Goal: Book appointment/travel/reservation

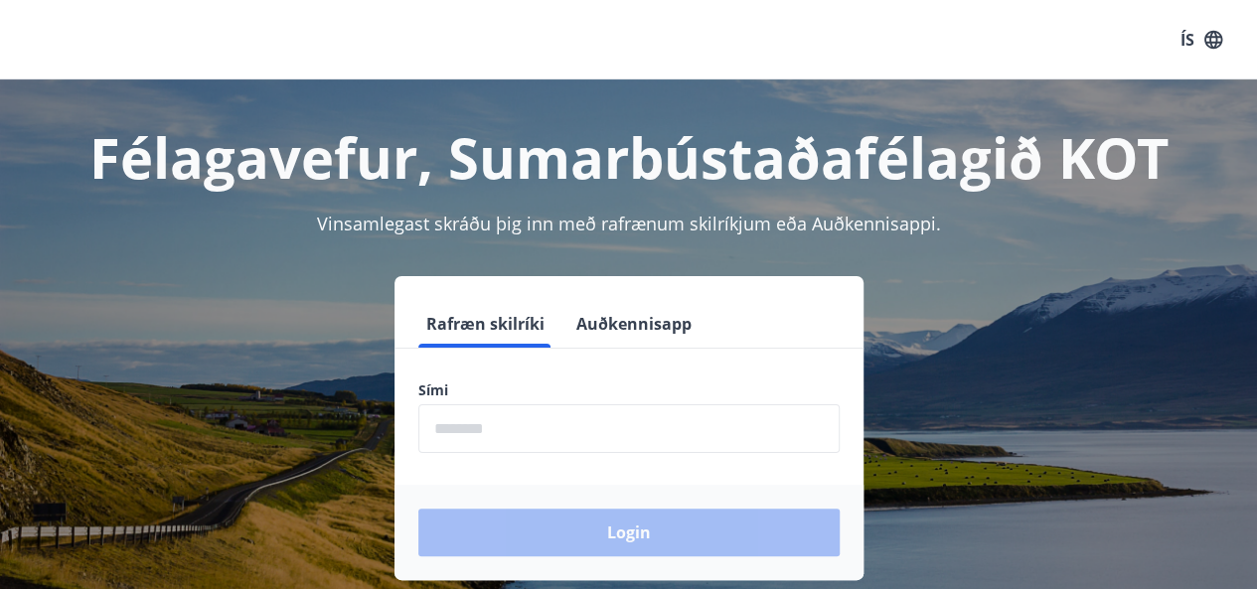
click at [540, 440] on input "phone" at bounding box center [628, 428] width 421 height 49
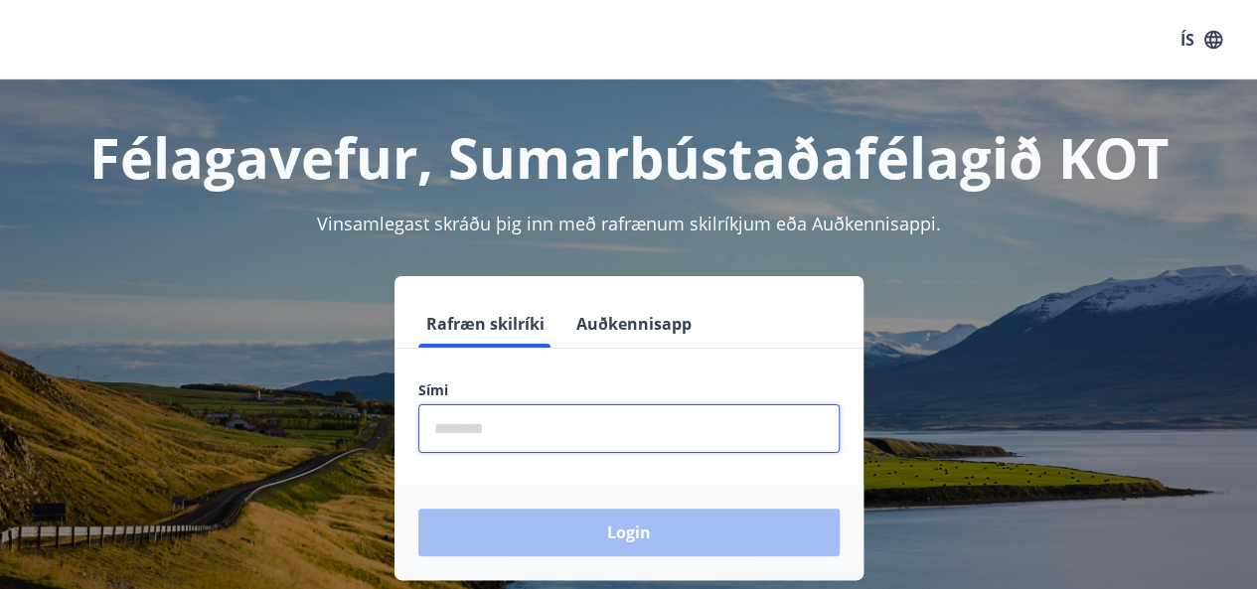
type input "********"
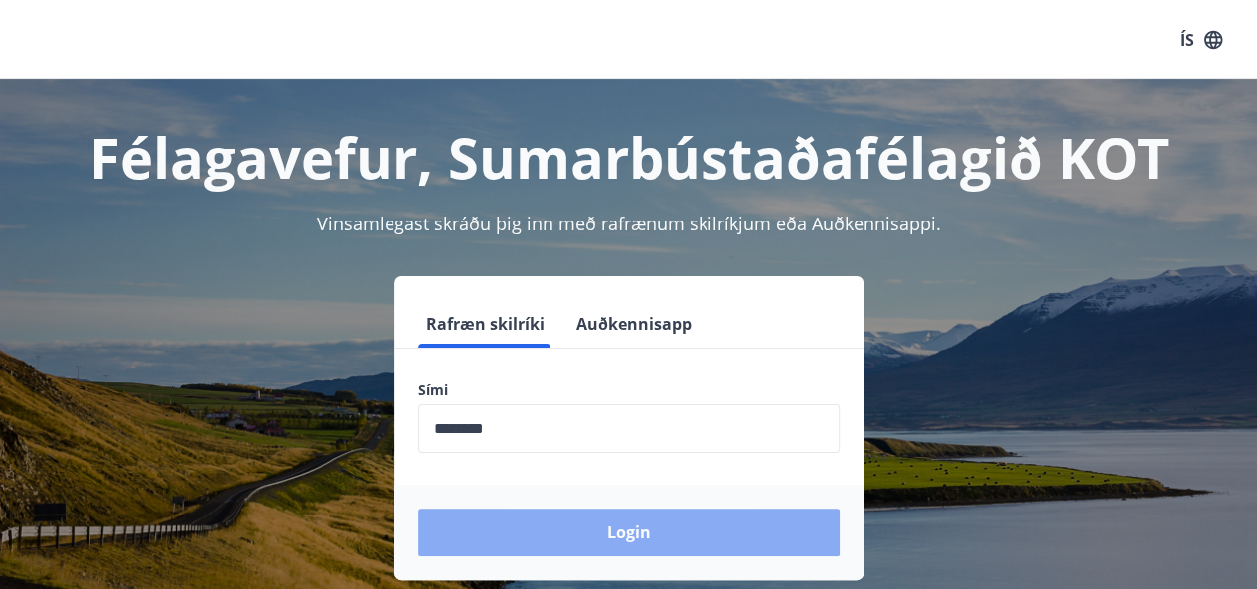
click at [622, 533] on button "Login" at bounding box center [628, 533] width 421 height 48
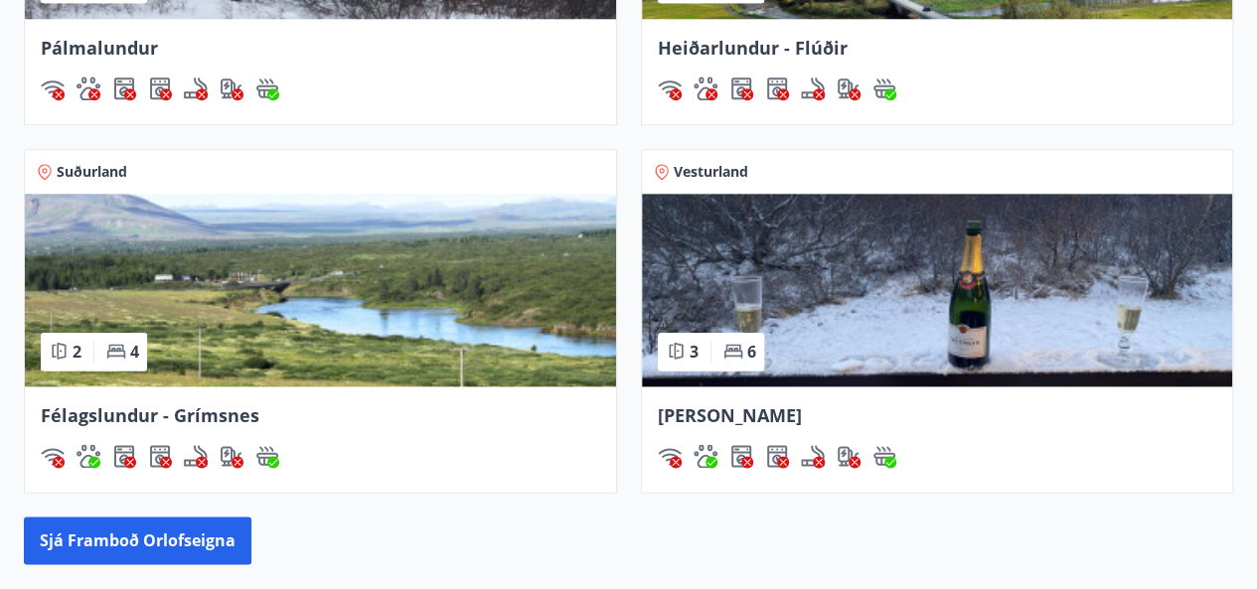
scroll to position [1093, 0]
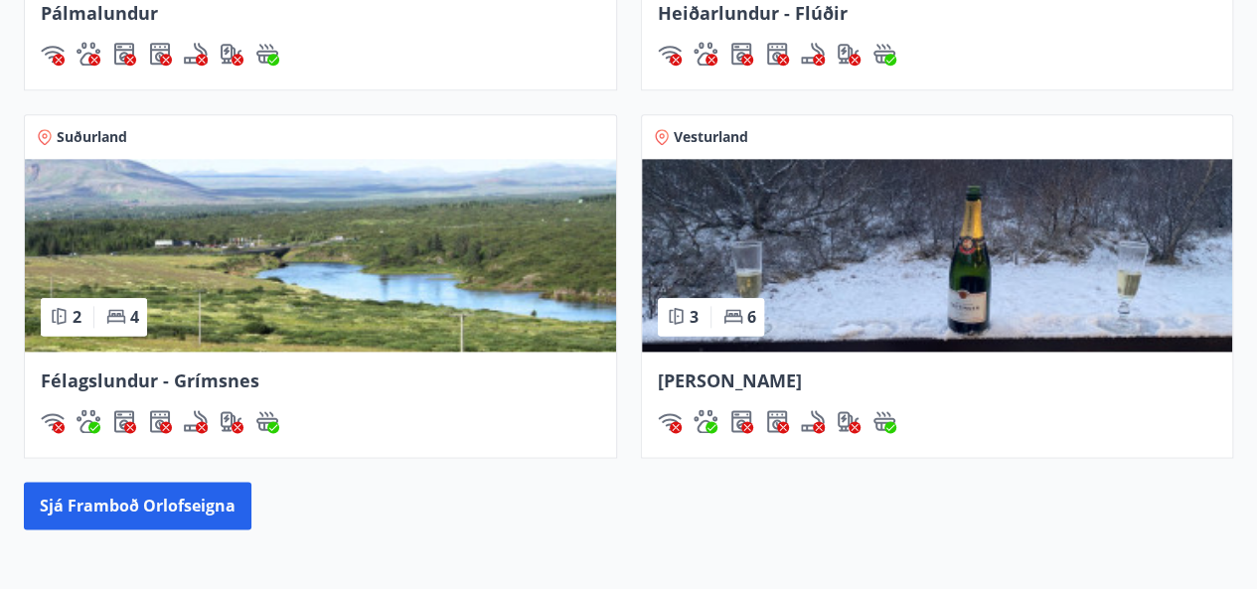
click at [877, 235] on img at bounding box center [937, 255] width 591 height 193
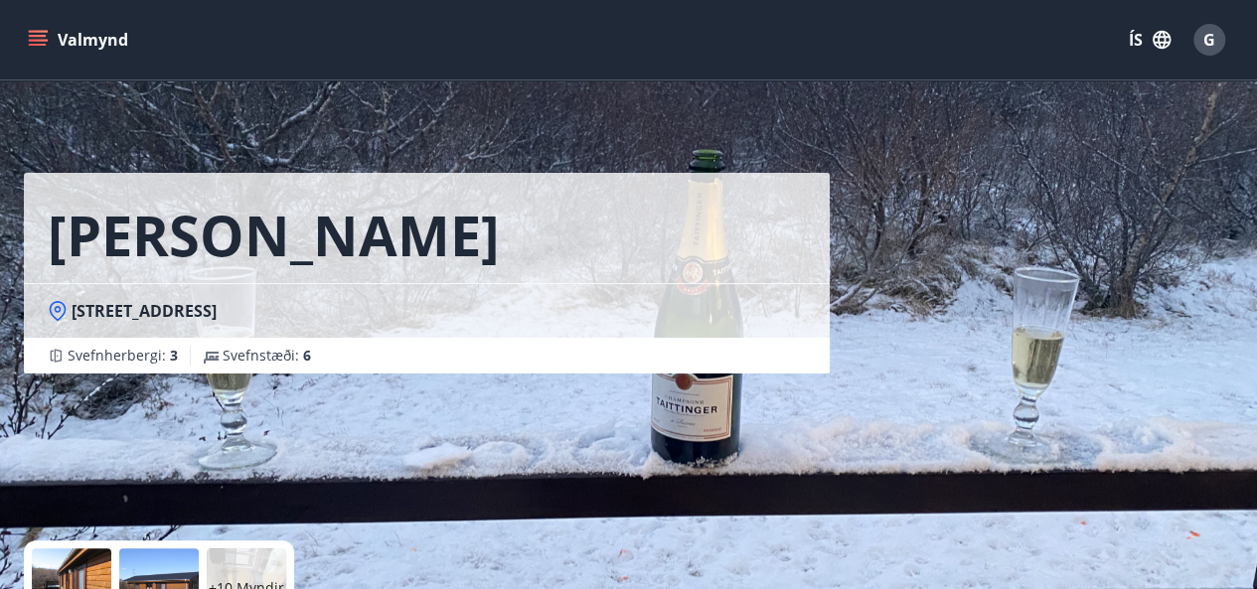
click at [31, 31] on icon "menu" at bounding box center [40, 32] width 22 height 2
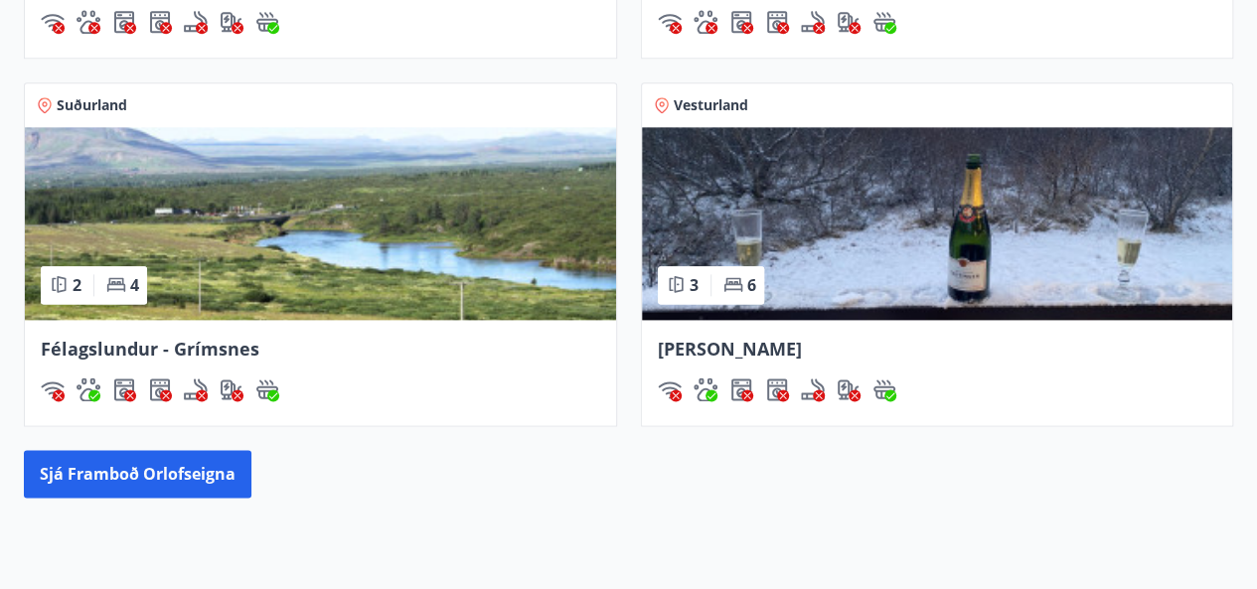
scroll to position [1248, 0]
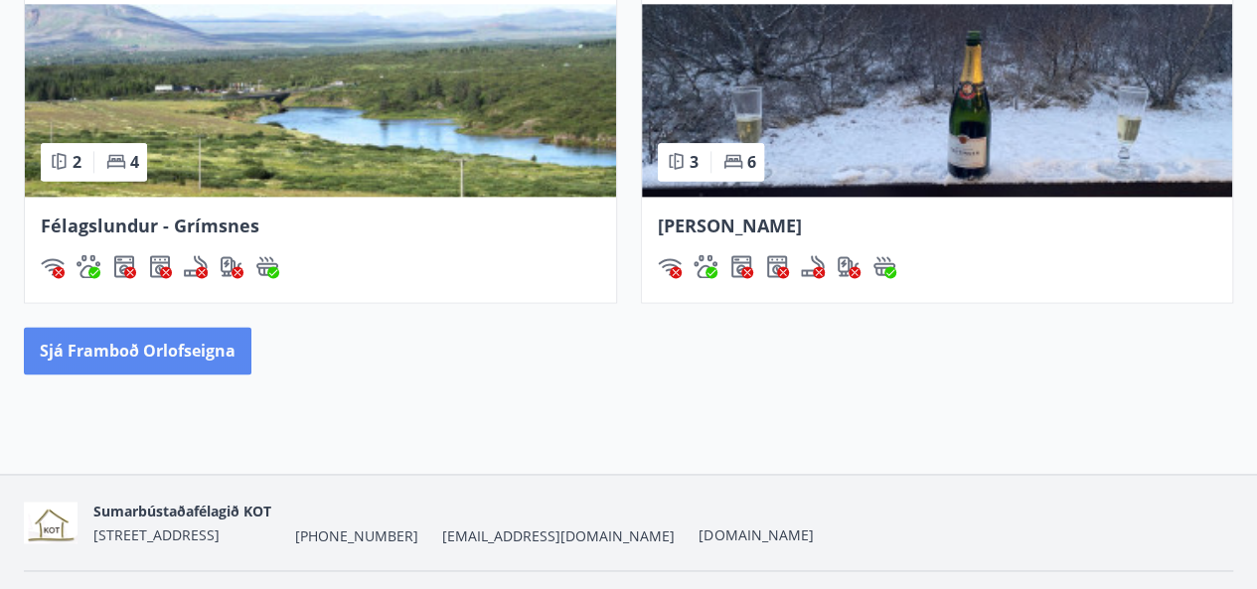
click at [171, 343] on button "Sjá framboð orlofseigna" at bounding box center [137, 351] width 227 height 48
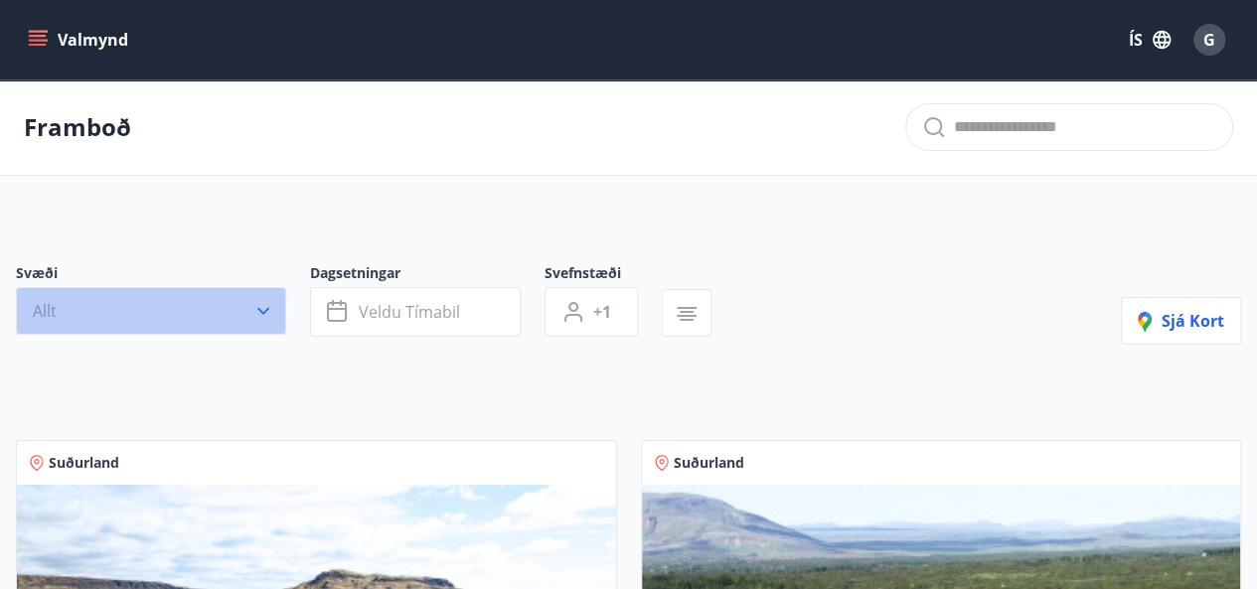
click at [258, 316] on icon "button" at bounding box center [263, 311] width 20 height 20
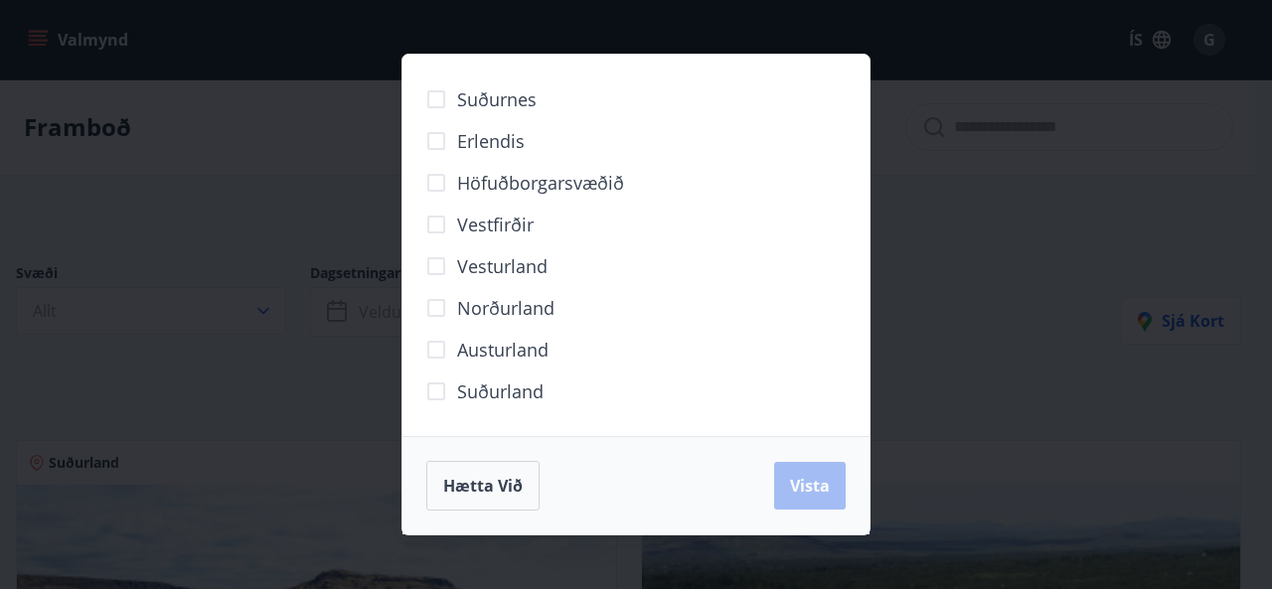
click at [297, 194] on div "Suðurnes Erlendis Höfuðborgarsvæðið [GEOGRAPHIC_DATA] [GEOGRAPHIC_DATA] [GEOGRA…" at bounding box center [636, 294] width 1272 height 589
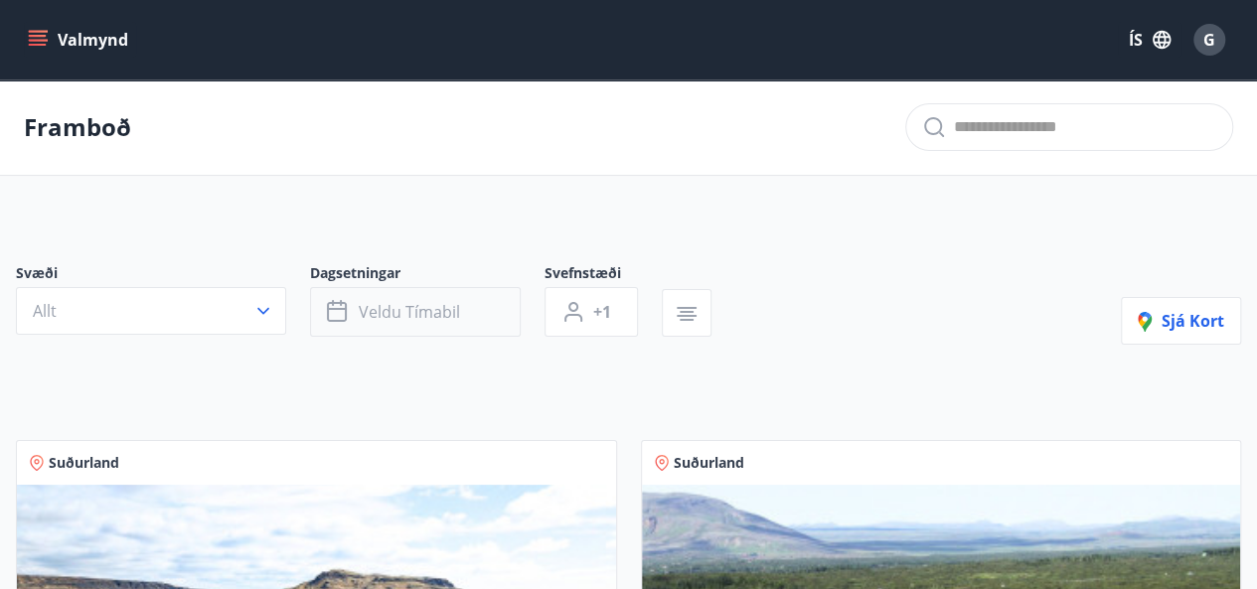
click at [465, 312] on button "Veldu tímabil" at bounding box center [415, 312] width 211 height 50
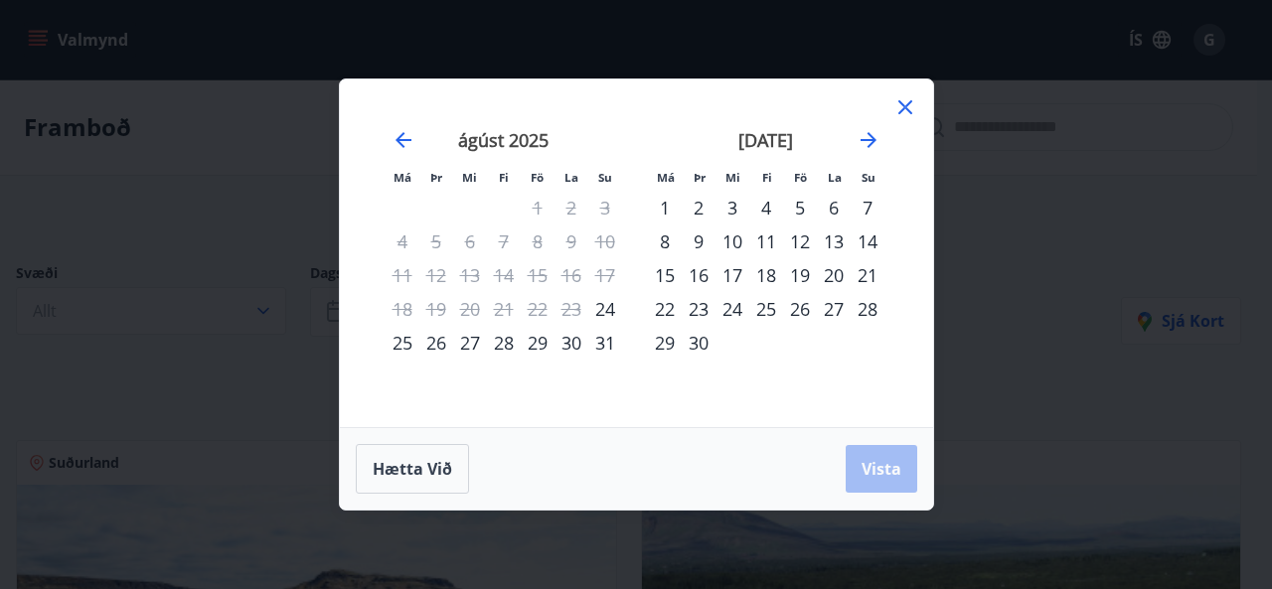
click at [796, 239] on div "12" at bounding box center [800, 242] width 34 height 34
click at [666, 276] on div "15" at bounding box center [665, 275] width 34 height 34
click at [892, 480] on button "Vista" at bounding box center [881, 469] width 72 height 48
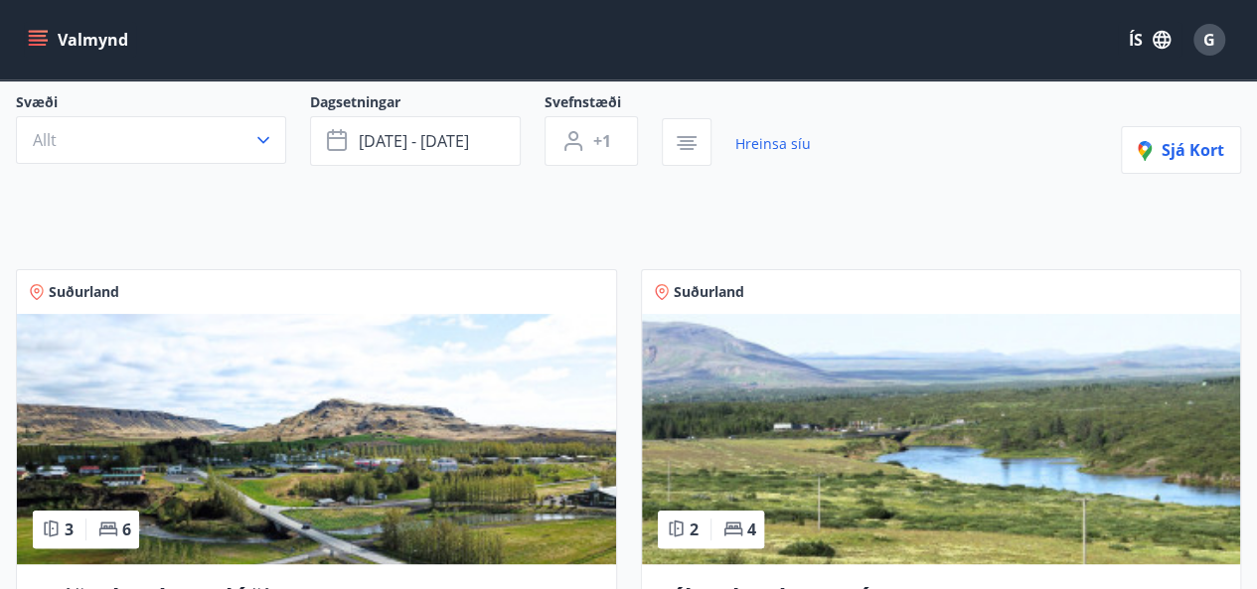
scroll to position [72, 0]
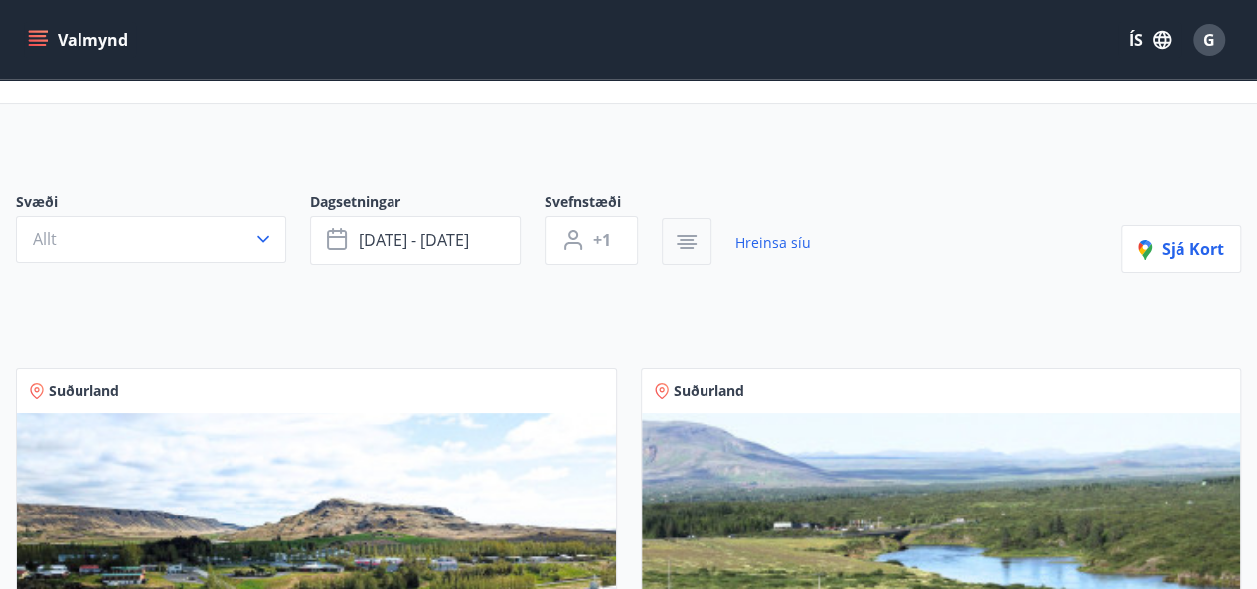
click at [679, 235] on icon "button" at bounding box center [686, 236] width 20 height 2
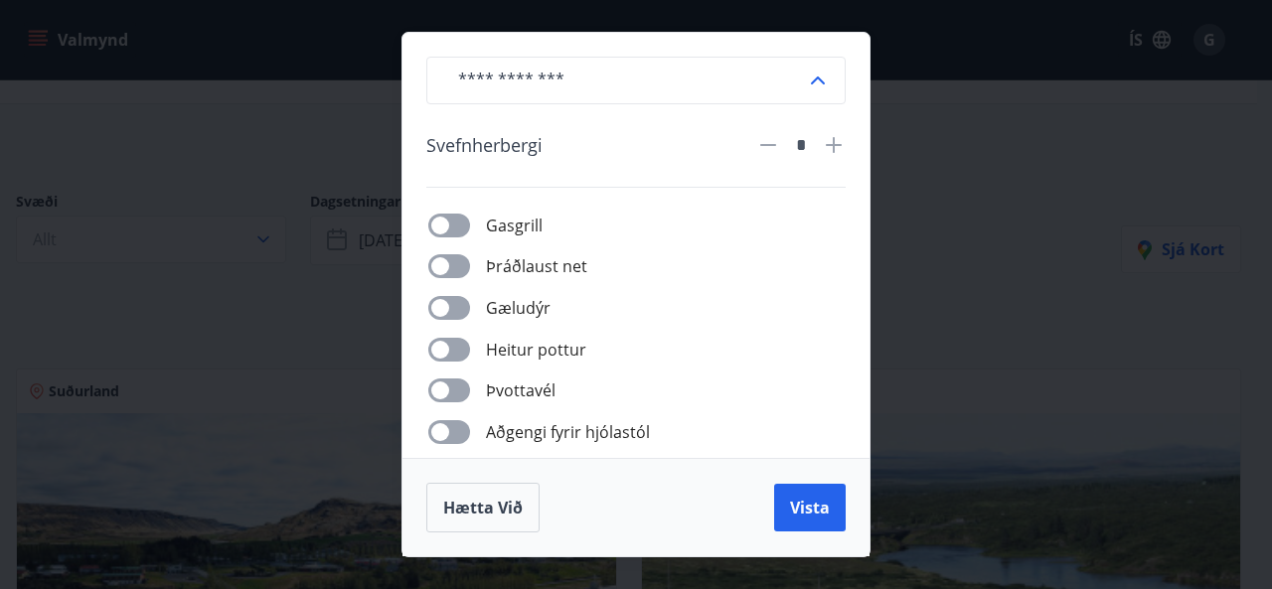
click at [807, 78] on icon at bounding box center [818, 81] width 24 height 24
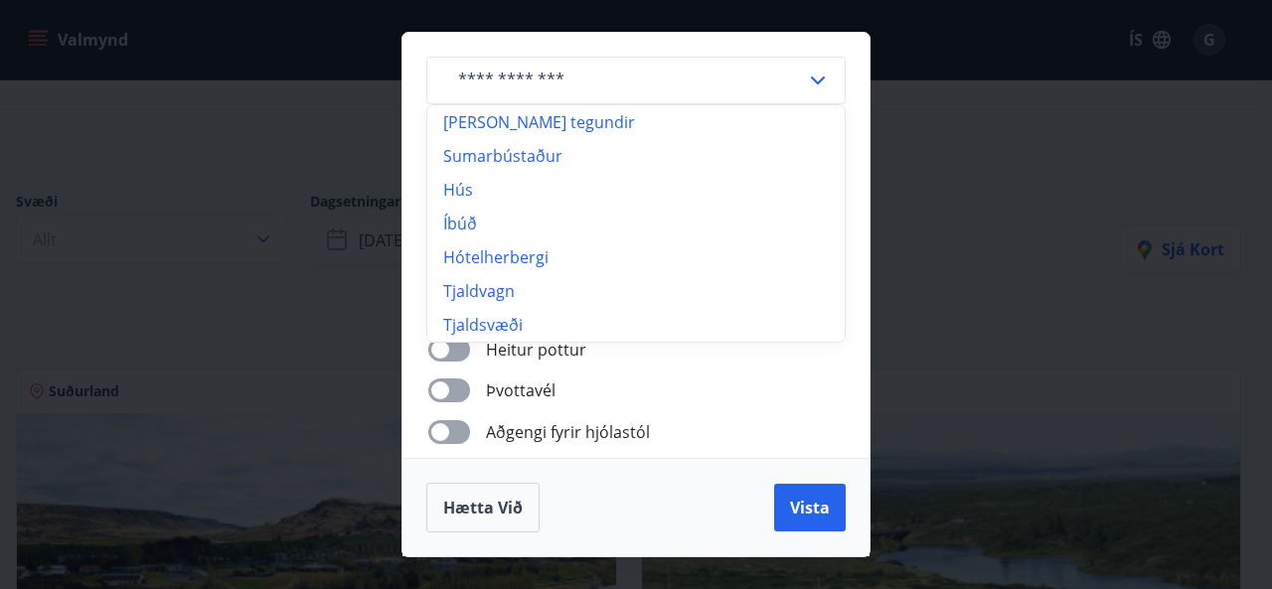
click at [807, 78] on icon at bounding box center [818, 81] width 24 height 24
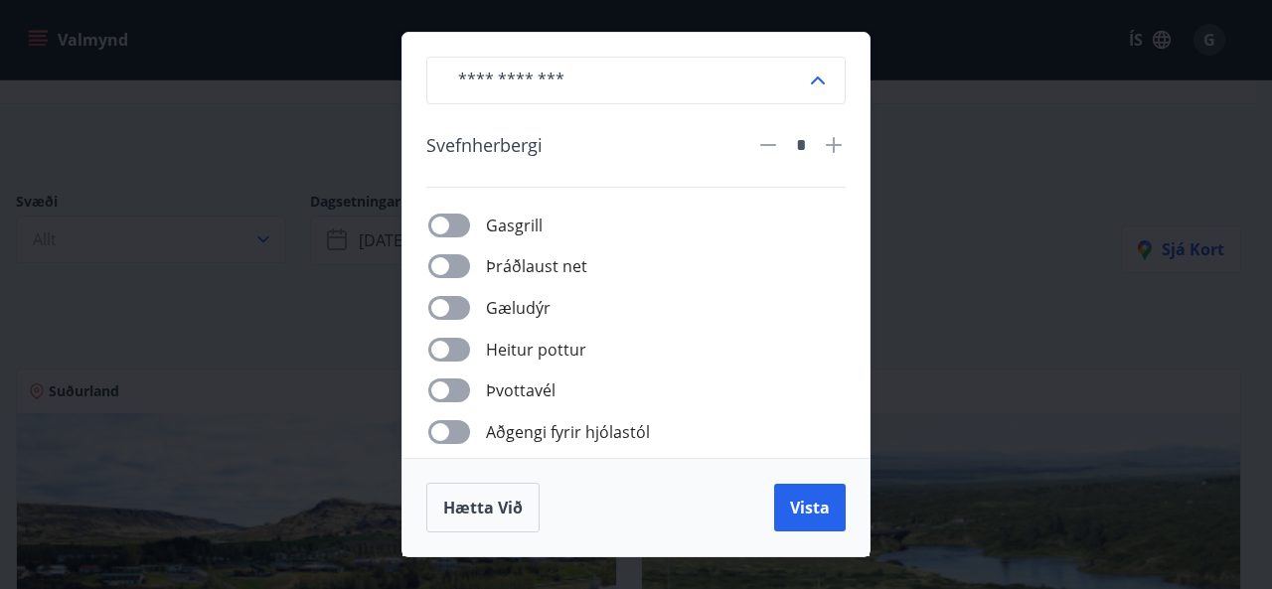
click at [1019, 224] on div "​ [PERSON_NAME] * Gasgrill Þráðlaust net Gæludýr [PERSON_NAME] pottur Þvottavél…" at bounding box center [636, 294] width 1272 height 589
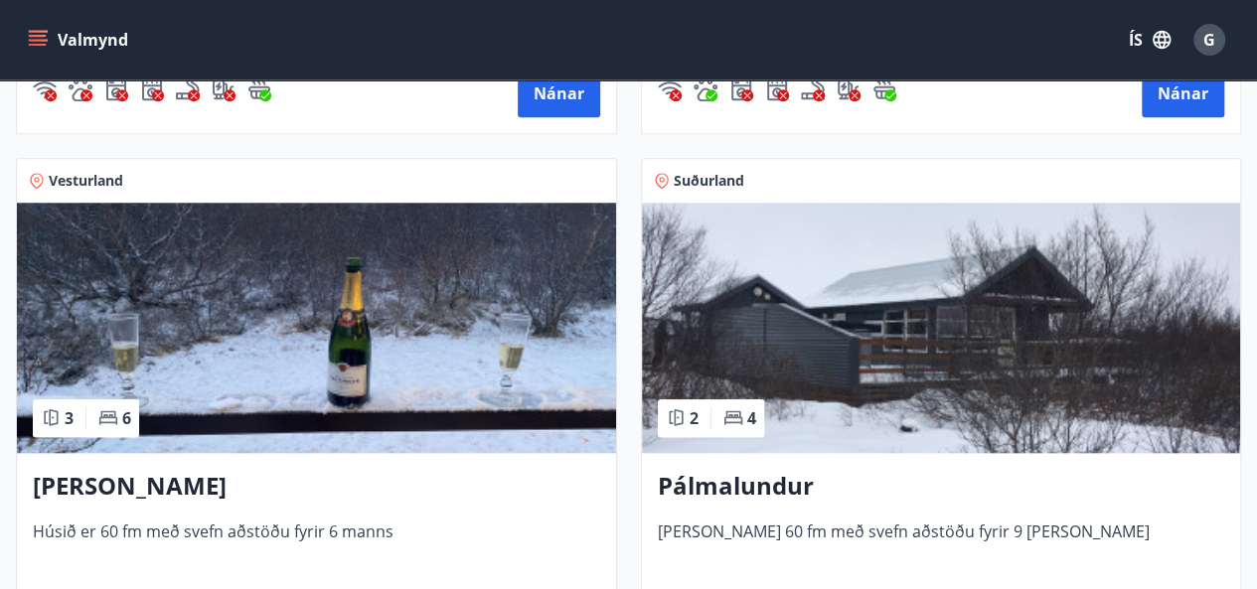
scroll to position [866, 0]
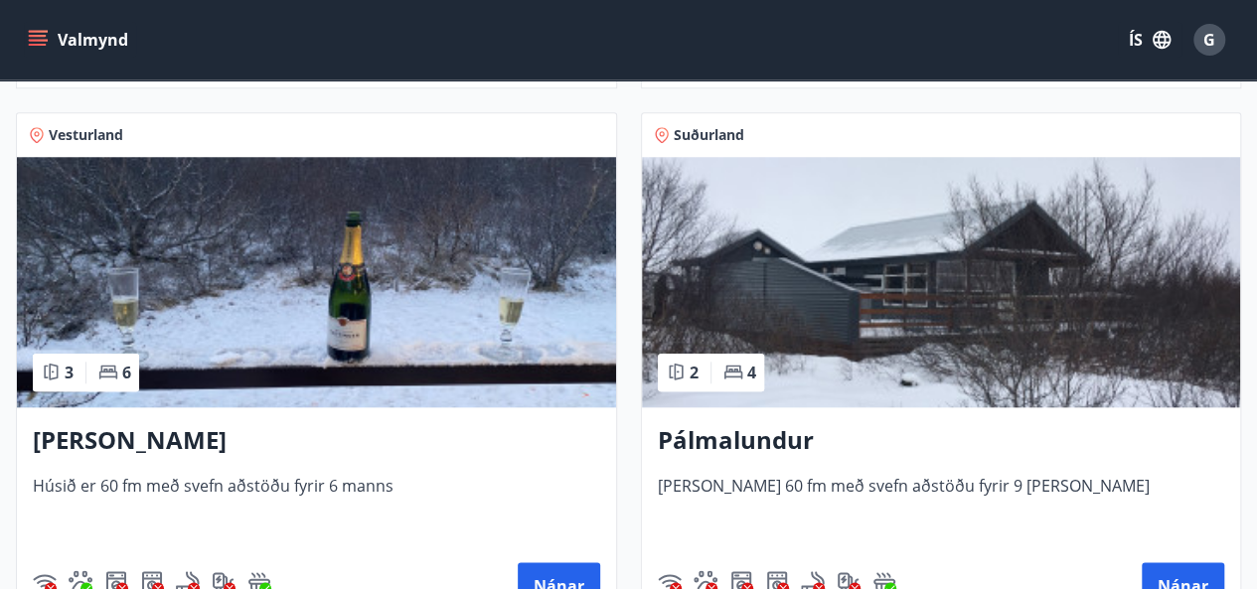
click at [375, 271] on img at bounding box center [316, 282] width 599 height 250
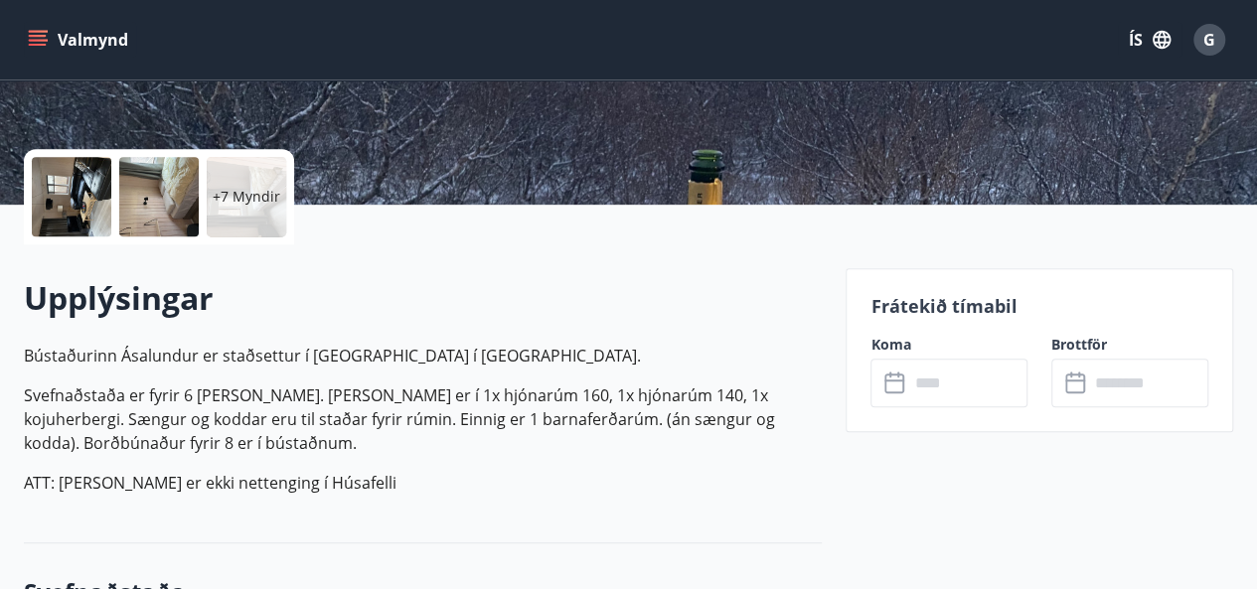
scroll to position [397, 0]
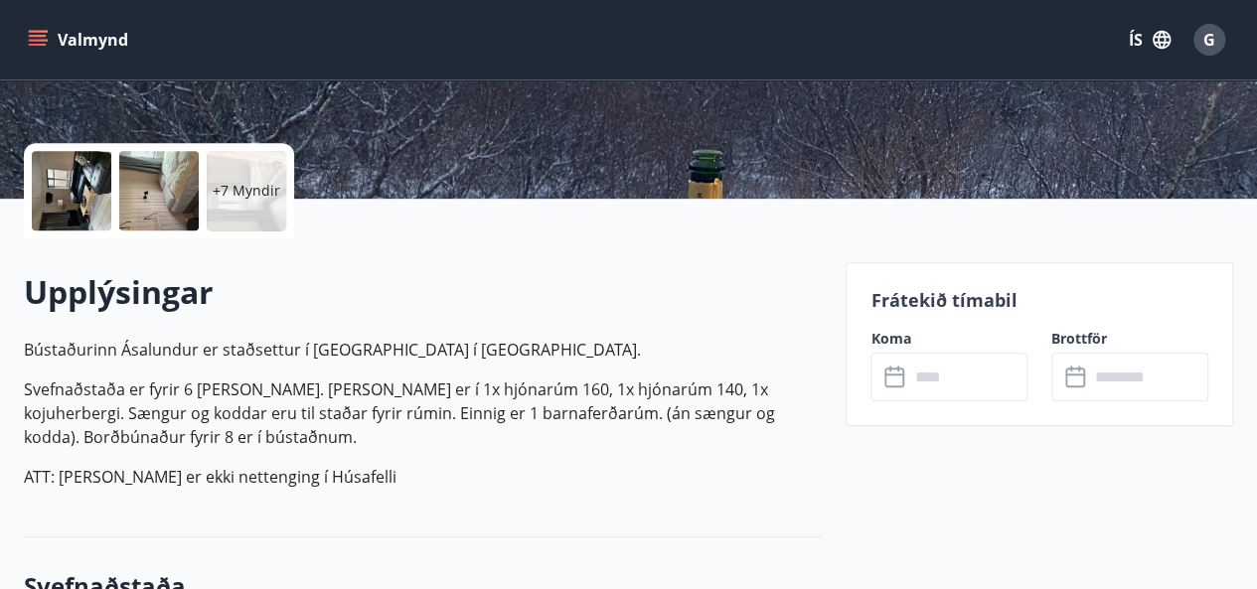
click at [917, 305] on p "Frátekið tímabil" at bounding box center [1039, 300] width 338 height 26
click at [882, 339] on label "Koma" at bounding box center [948, 339] width 157 height 20
click at [902, 367] on icon at bounding box center [896, 378] width 24 height 24
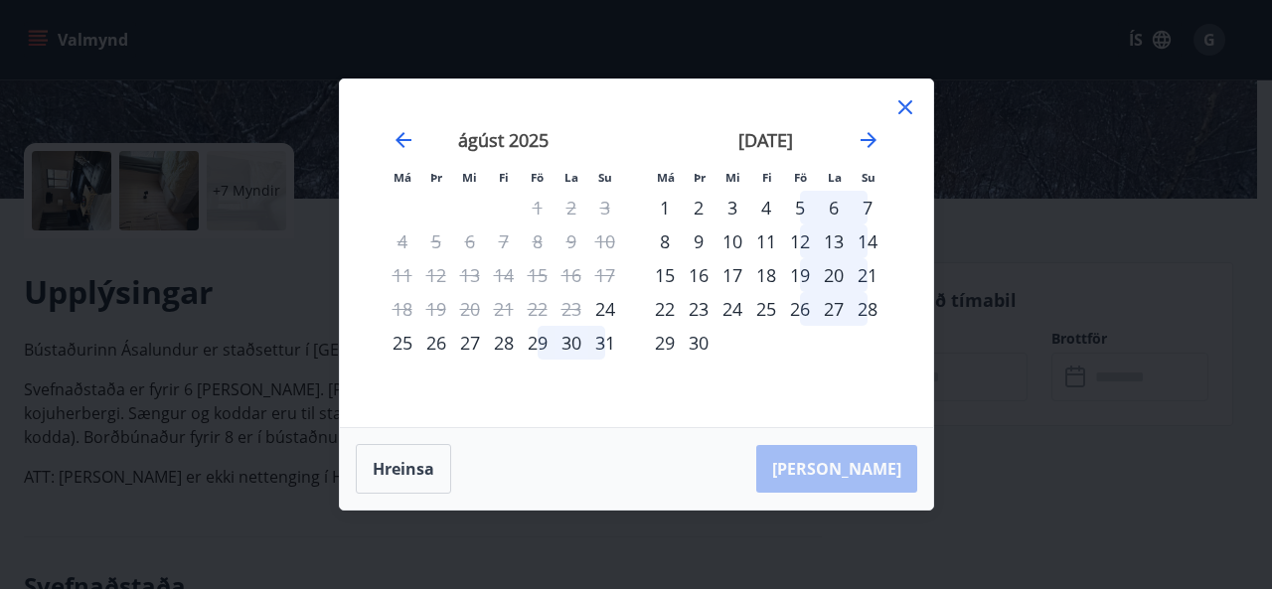
click at [799, 239] on div "12" at bounding box center [800, 242] width 34 height 34
click at [868, 145] on icon "Move forward to switch to the next month." at bounding box center [868, 140] width 16 height 16
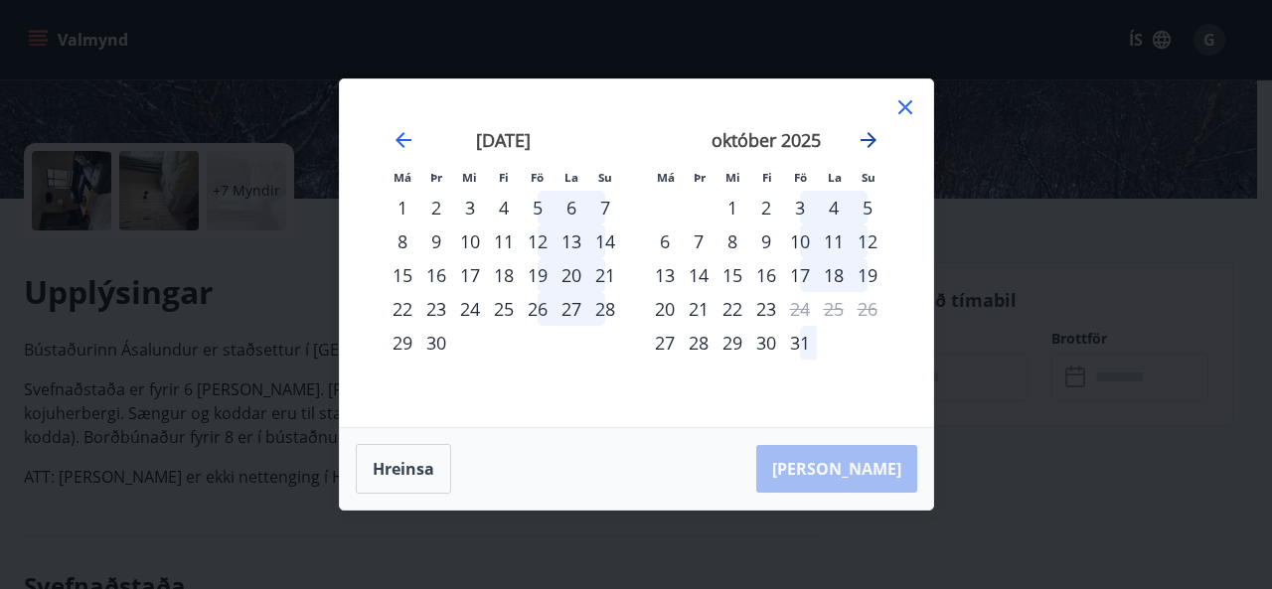
click at [868, 145] on icon "Move forward to switch to the next month." at bounding box center [868, 140] width 16 height 16
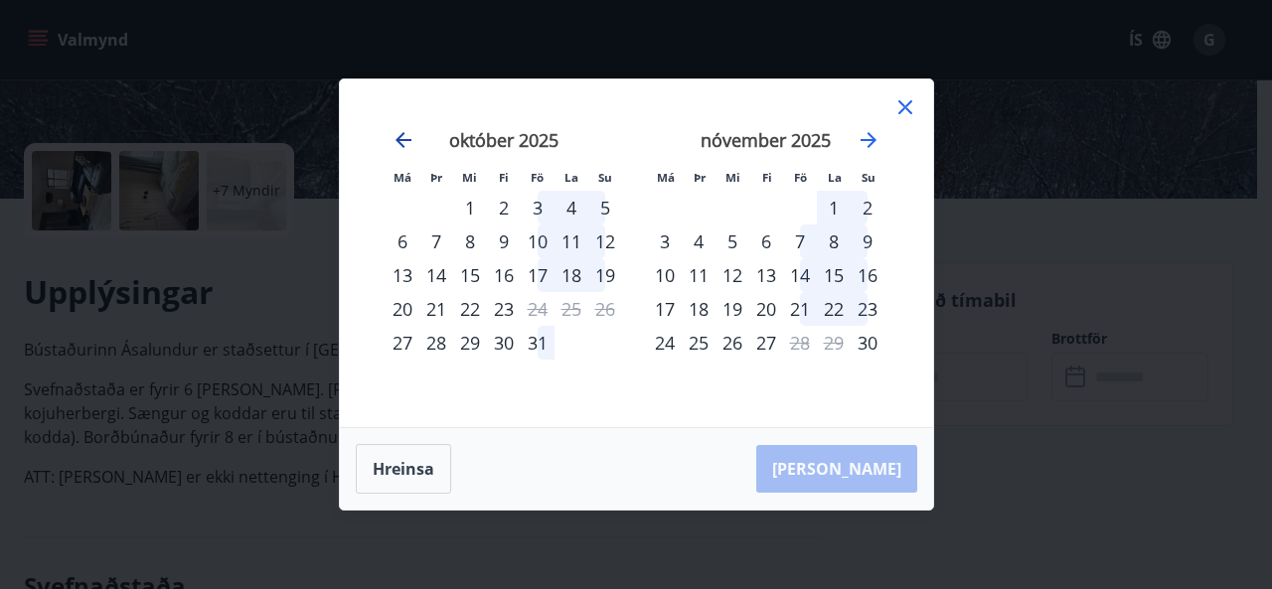
click at [399, 144] on icon "Move backward to switch to the previous month." at bounding box center [403, 140] width 16 height 16
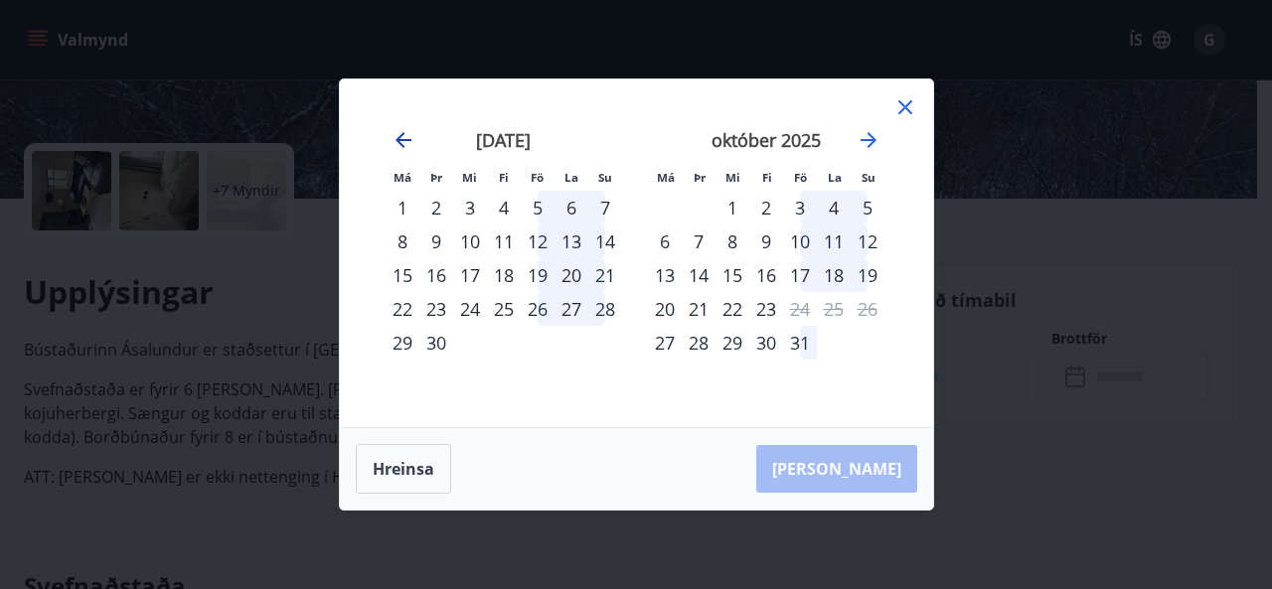
click at [399, 144] on icon "Move backward to switch to the previous month." at bounding box center [403, 140] width 16 height 16
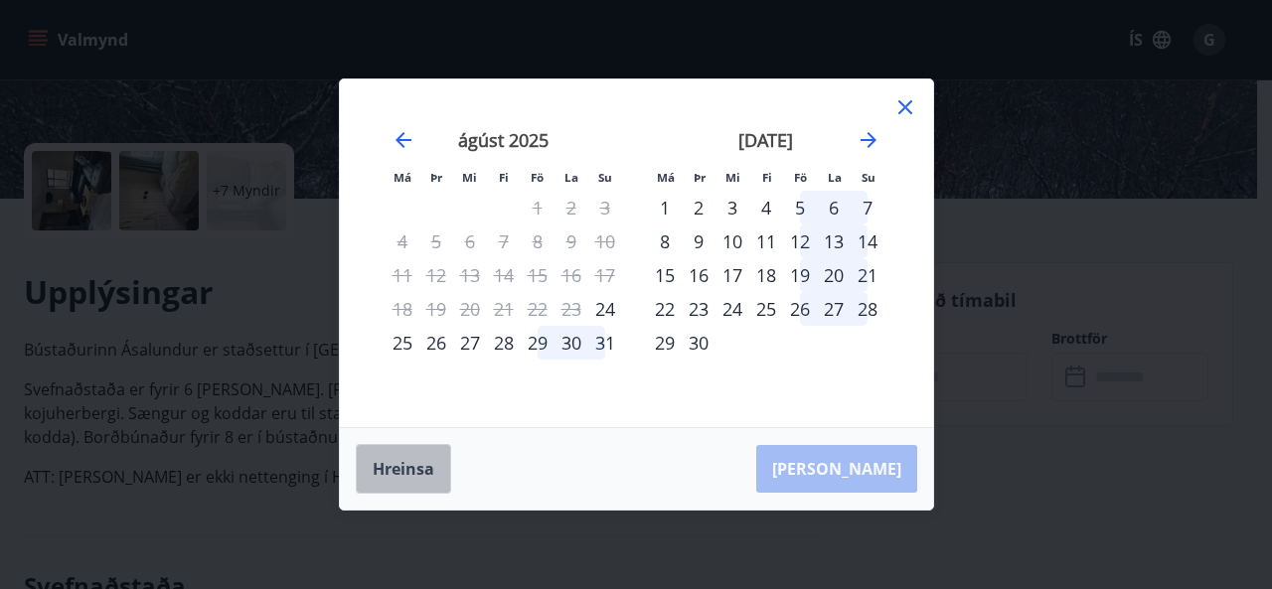
click at [397, 468] on button "Hreinsa" at bounding box center [403, 469] width 95 height 50
click at [799, 237] on div "12" at bounding box center [800, 242] width 34 height 34
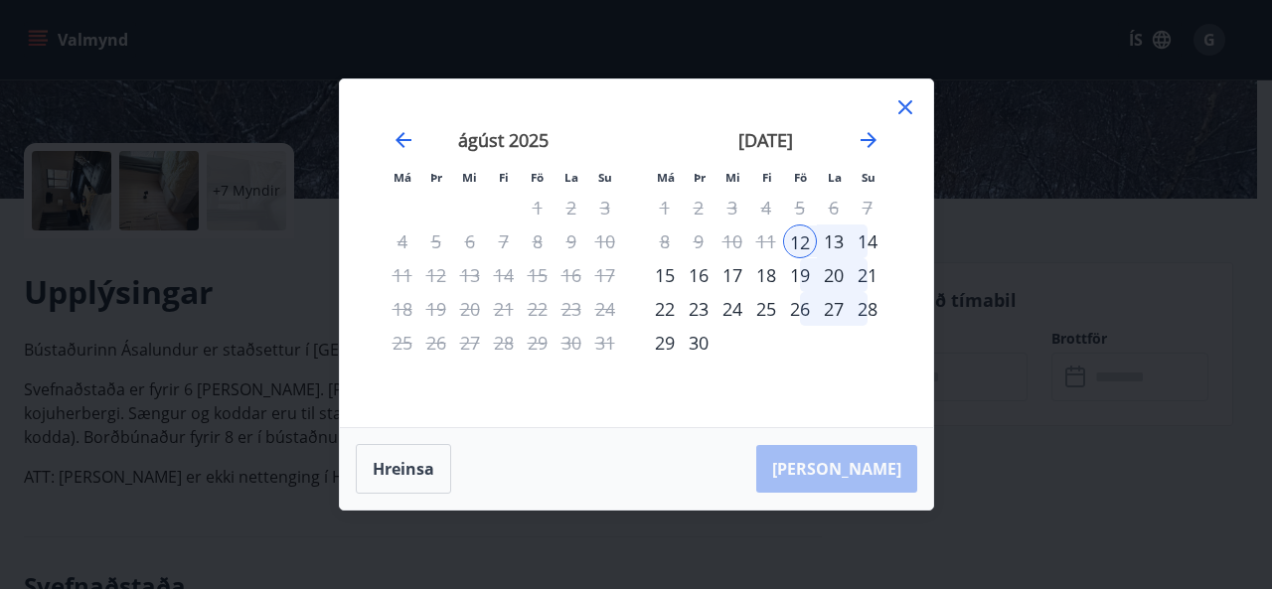
click at [659, 273] on div "15" at bounding box center [665, 275] width 34 height 34
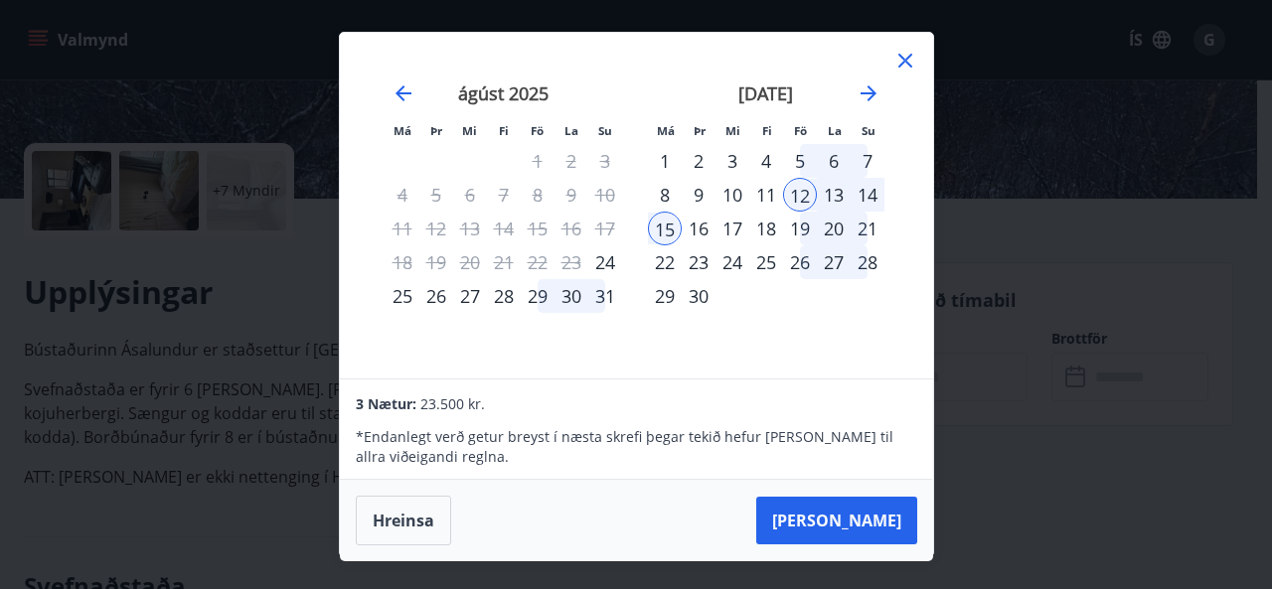
click at [670, 229] on div "15" at bounding box center [665, 229] width 34 height 34
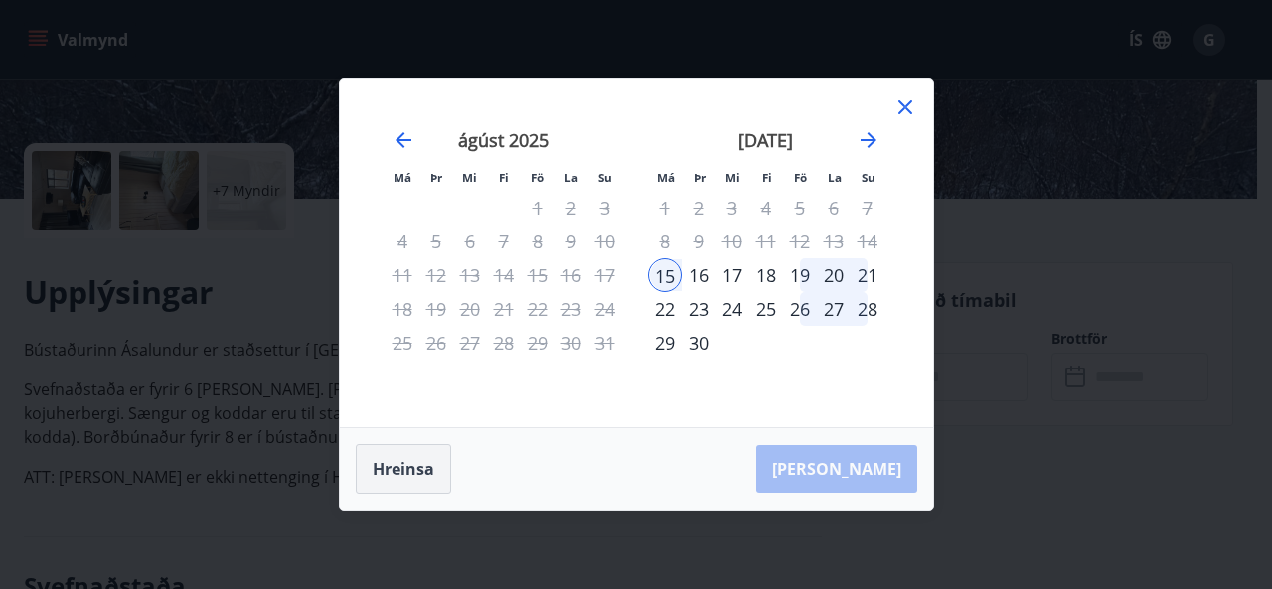
click at [377, 468] on button "Hreinsa" at bounding box center [403, 469] width 95 height 50
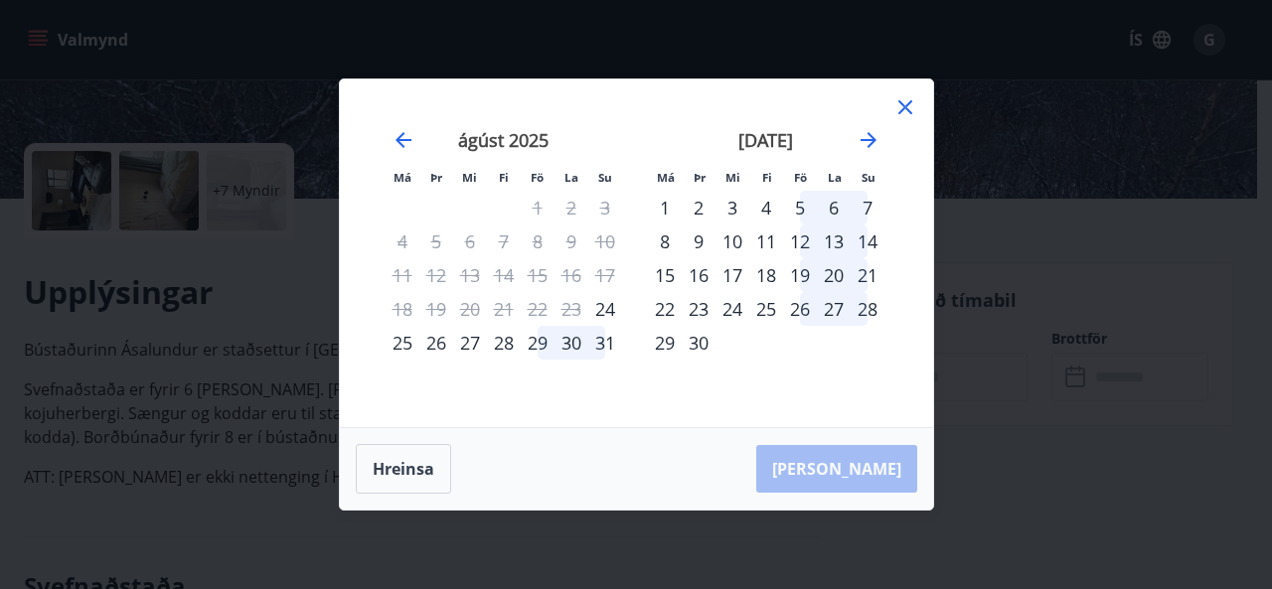
click at [799, 240] on div "12" at bounding box center [800, 242] width 34 height 34
click at [869, 246] on div "14" at bounding box center [867, 242] width 34 height 34
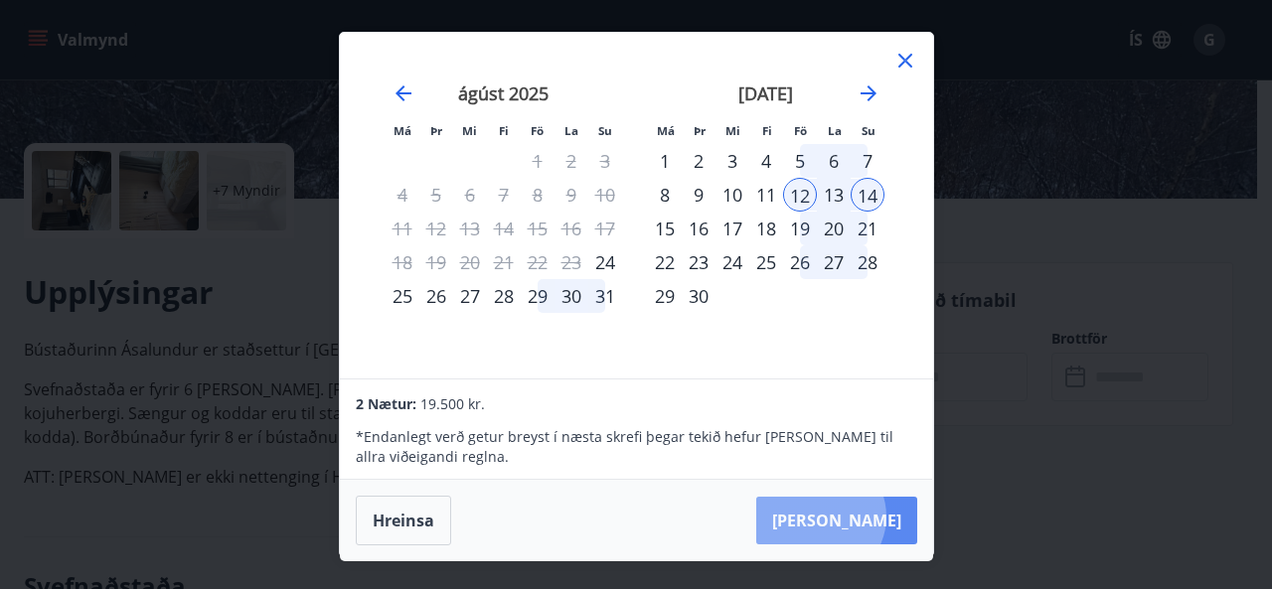
click at [880, 516] on button "[PERSON_NAME]" at bounding box center [836, 521] width 161 height 48
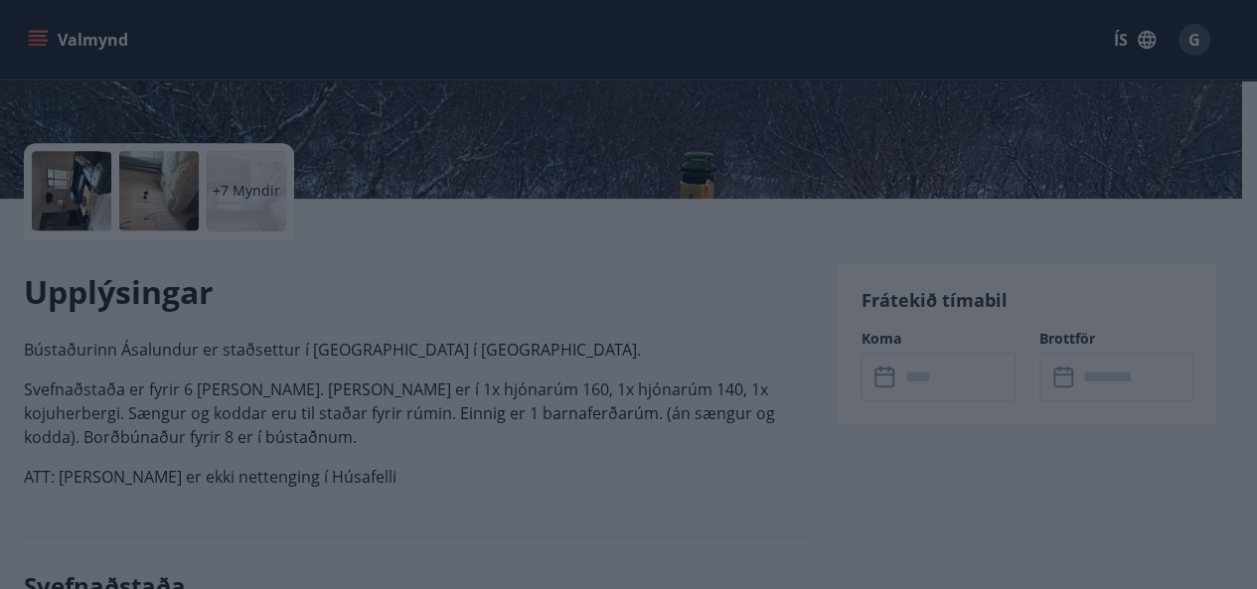
type input "******"
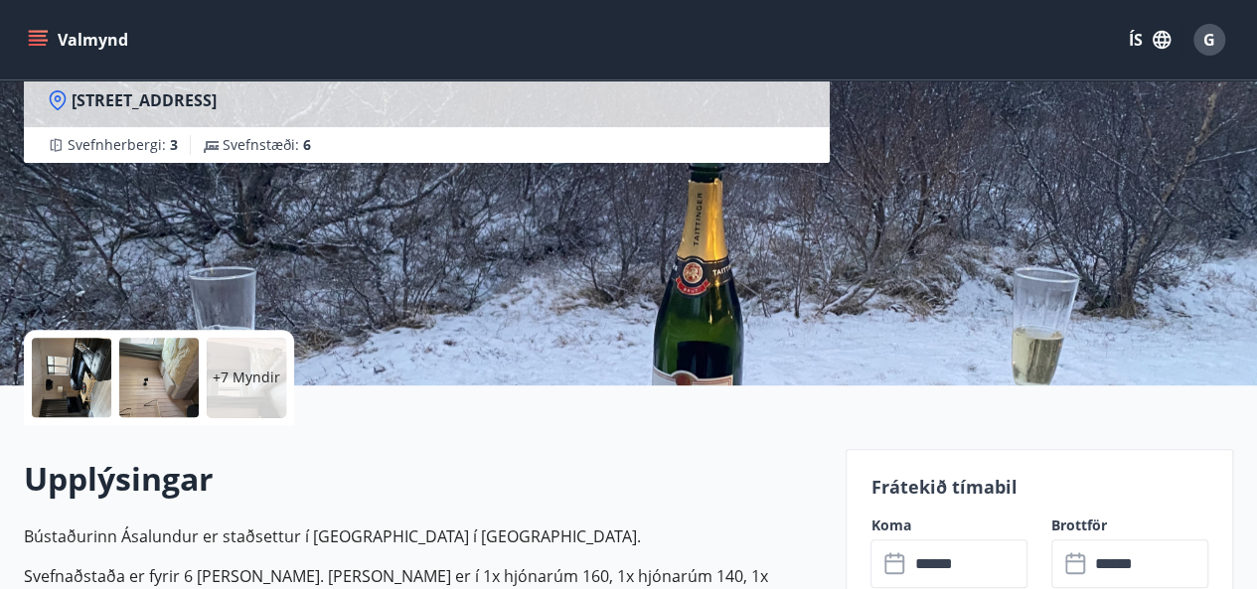
scroll to position [99, 0]
